Goal: Task Accomplishment & Management: Use online tool/utility

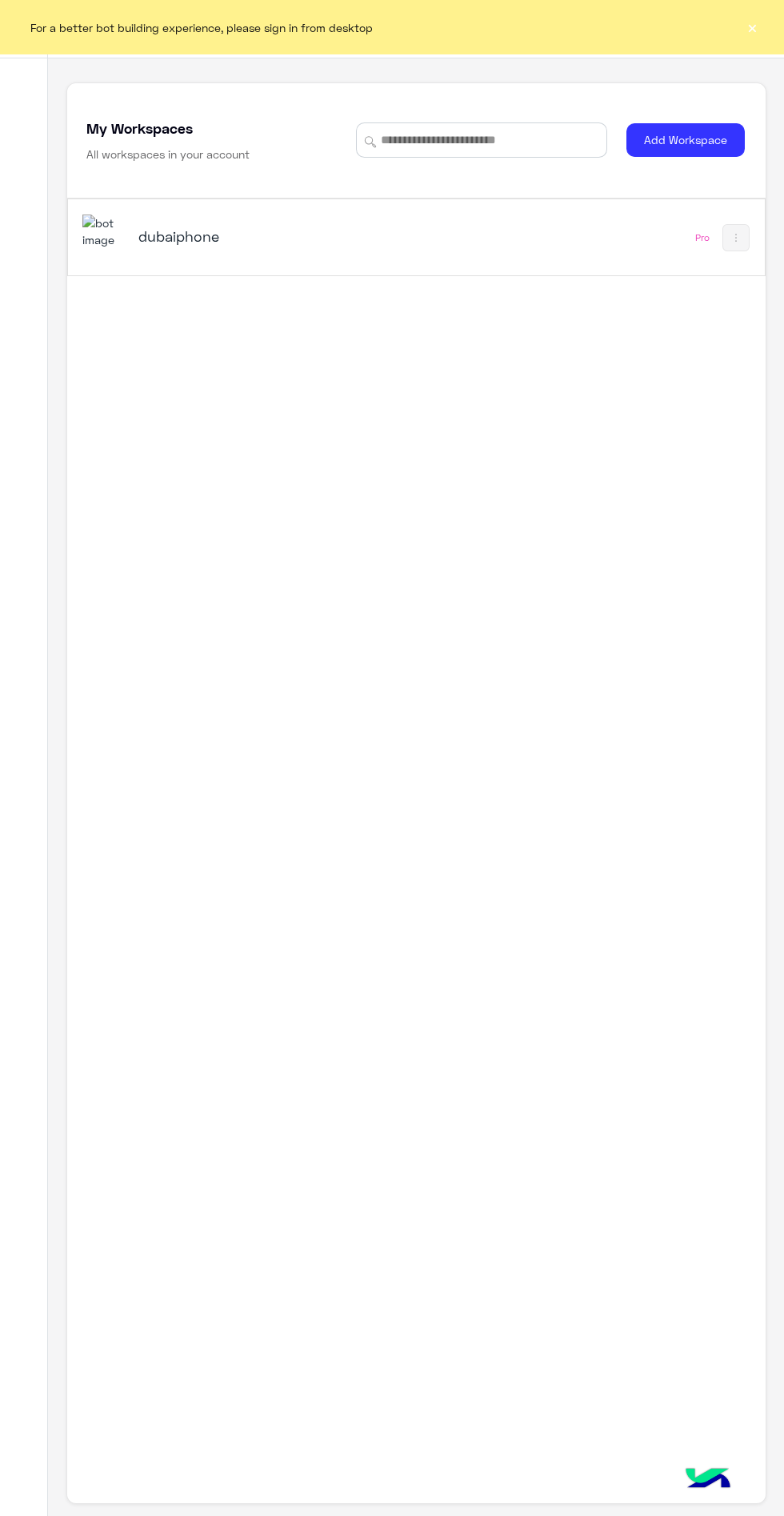
click at [378, 253] on div "dubaiphone" at bounding box center [282, 238] width 400 height 46
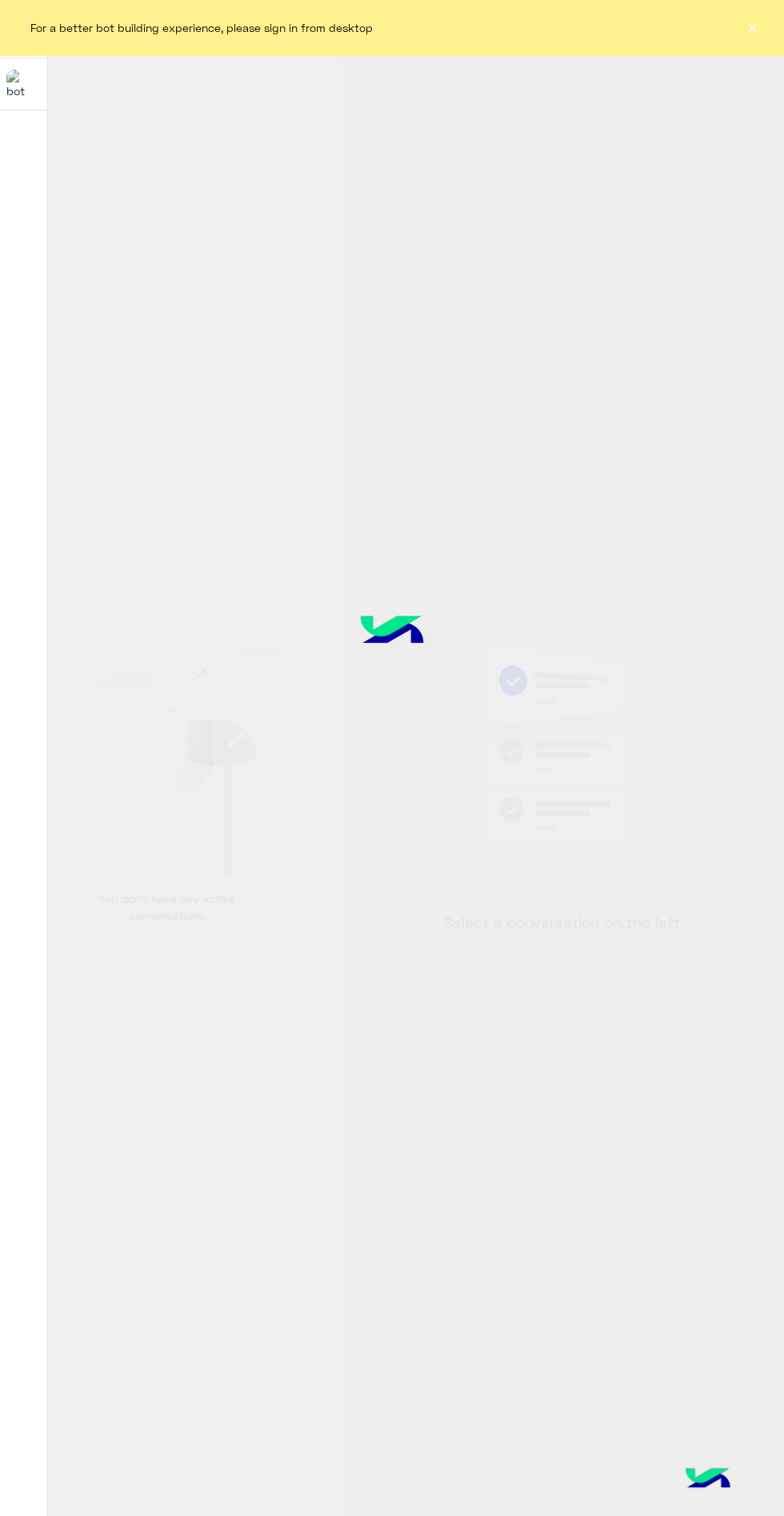
click at [770, 26] on div "For a better bot building experience, please sign in from desktop ×" at bounding box center [392, 27] width 784 height 54
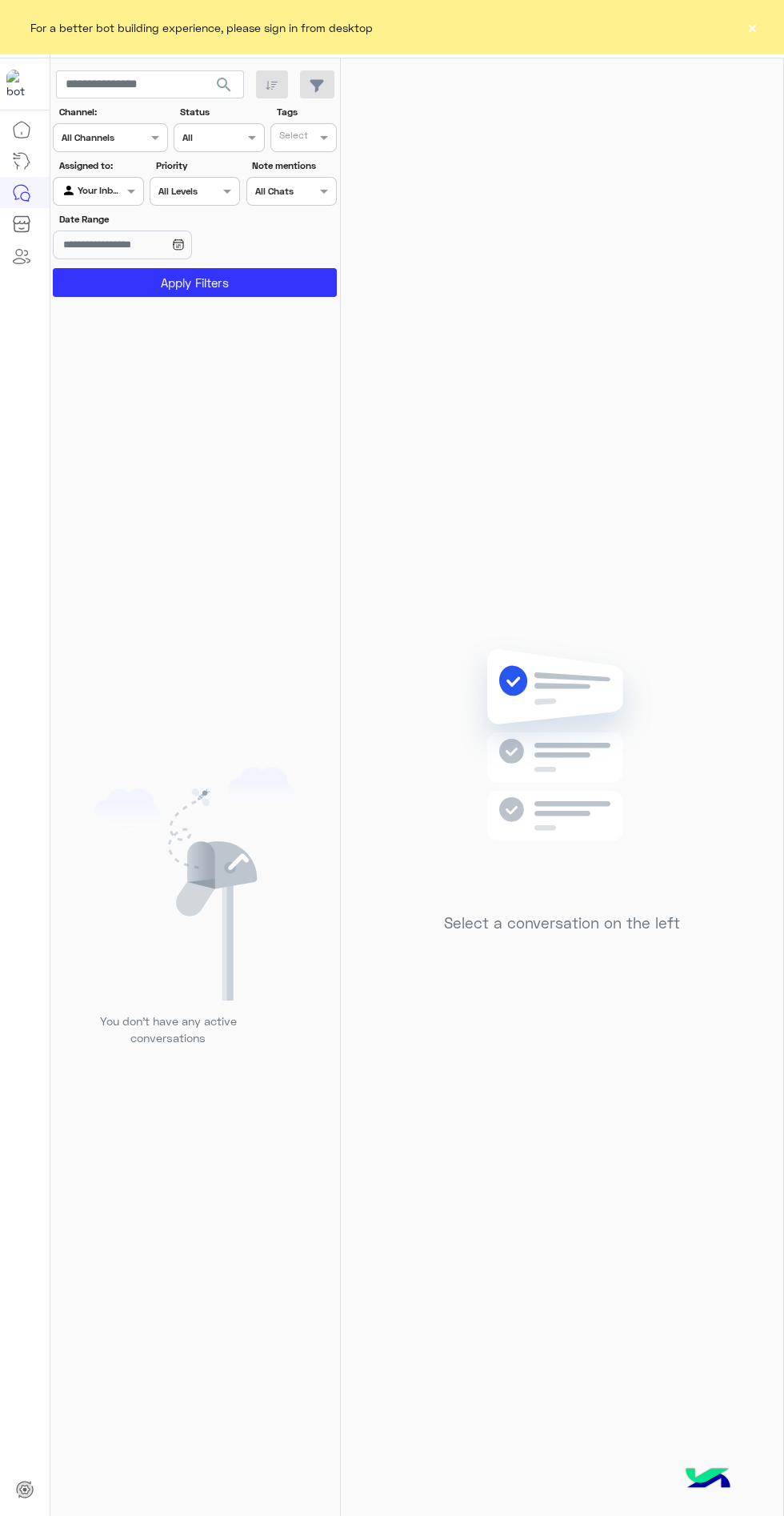
click at [758, 22] on button "×" at bounding box center [752, 27] width 16 height 16
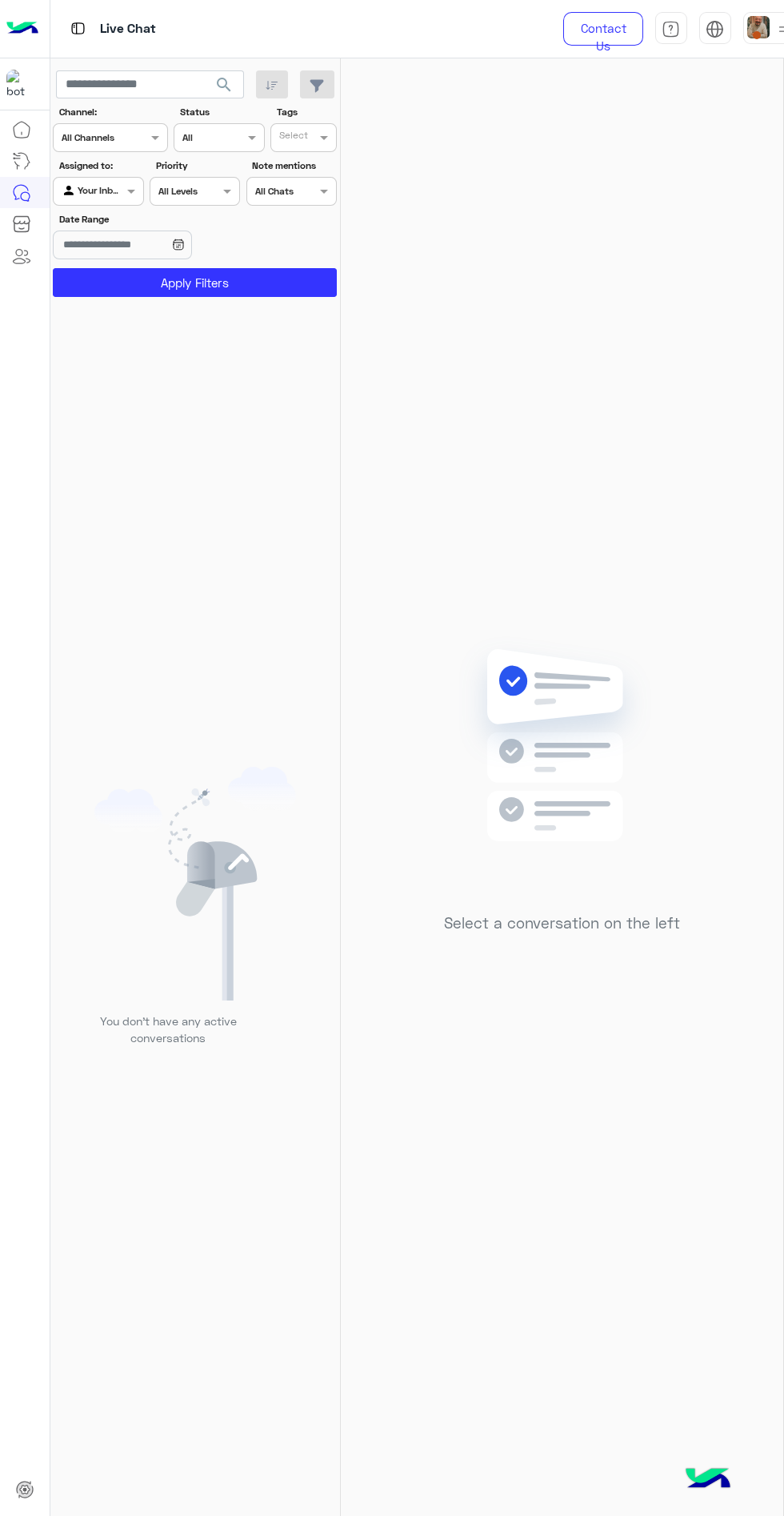
click at [754, 34] on span at bounding box center [757, 35] width 8 height 8
click at [702, 131] on label "Online" at bounding box center [672, 122] width 175 height 29
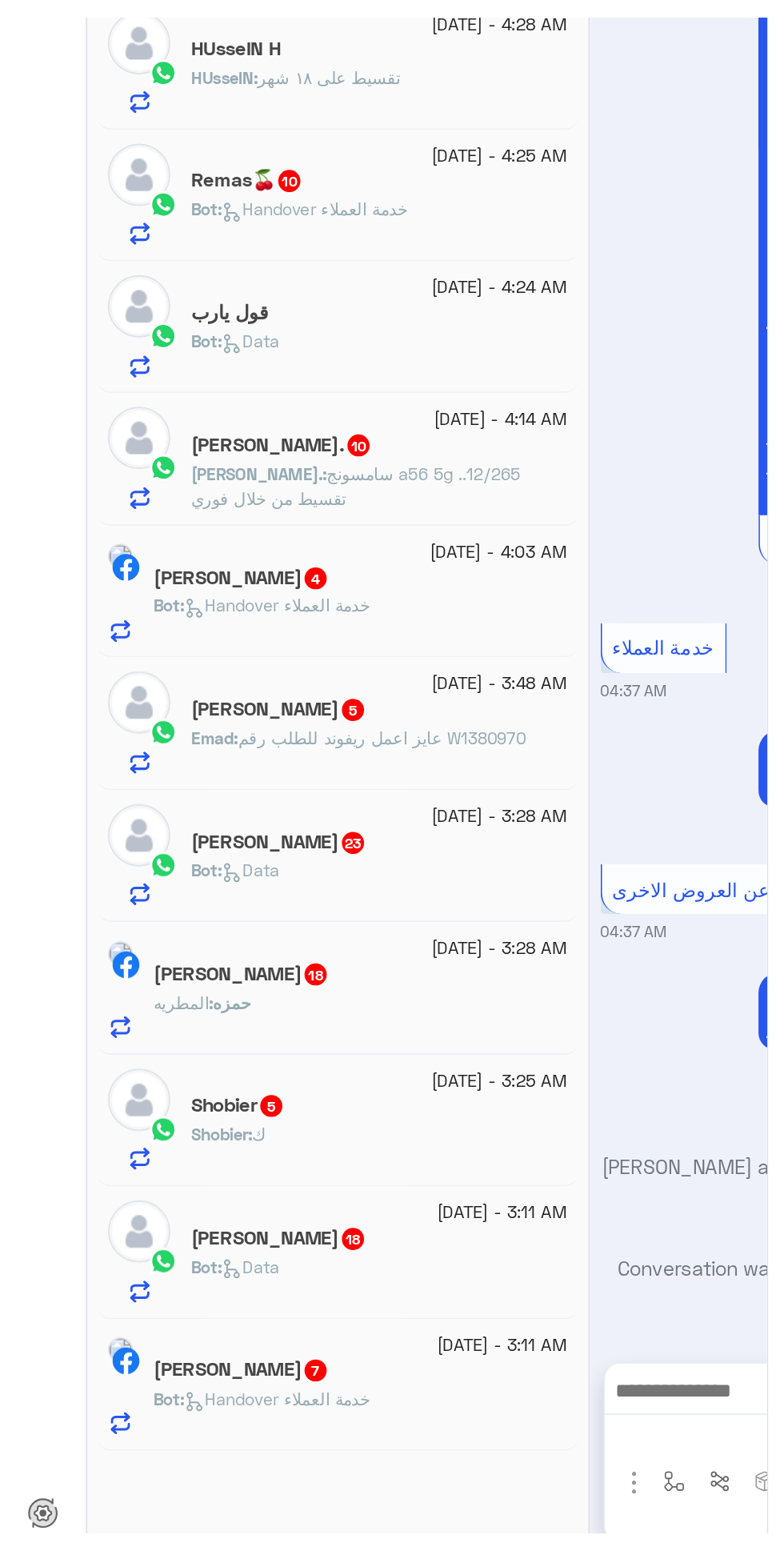
scroll to position [8384, 0]
